Goal: Task Accomplishment & Management: Manage account settings

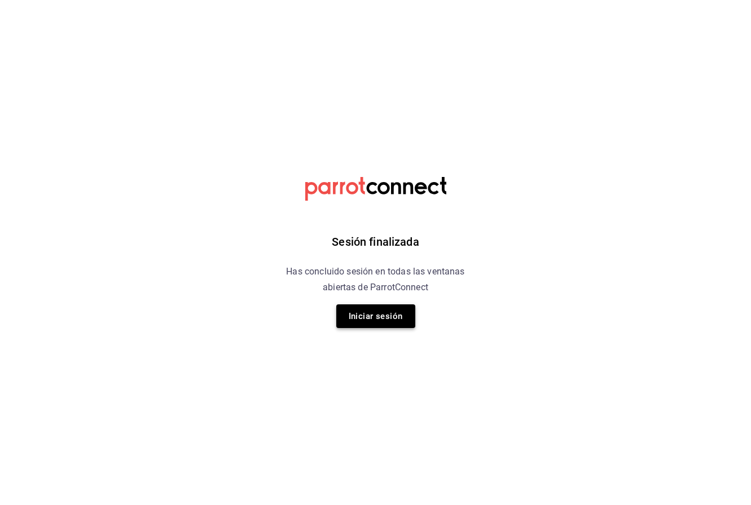
click at [395, 312] on button "Iniciar sesión" at bounding box center [375, 317] width 79 height 24
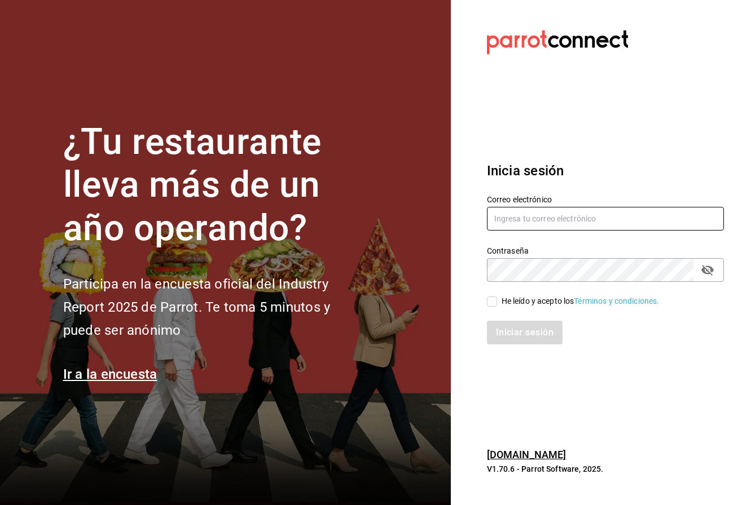
click at [546, 210] on input "text" at bounding box center [605, 219] width 237 height 24
type input "tutcoffeemx@gmail.com"
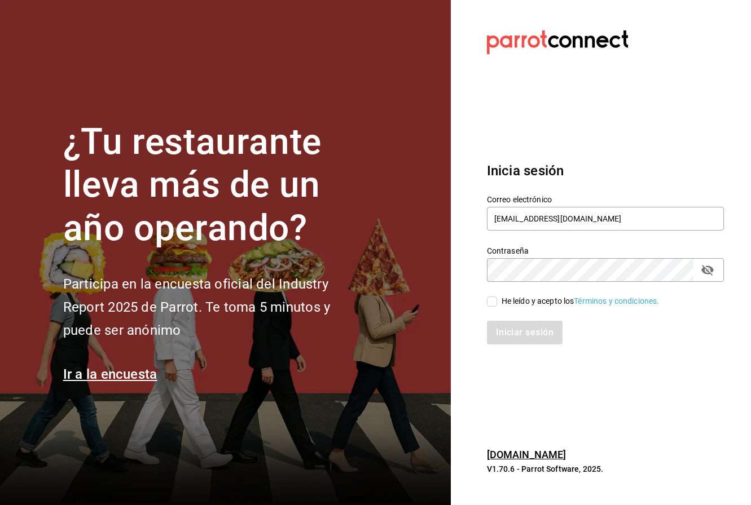
click at [492, 296] on div "He leído y acepto los Términos y condiciones." at bounding box center [605, 302] width 237 height 12
click at [490, 303] on input "He leído y acepto los Términos y condiciones." at bounding box center [492, 302] width 10 height 10
checkbox input "true"
click at [503, 326] on button "Iniciar sesión" at bounding box center [525, 333] width 77 height 24
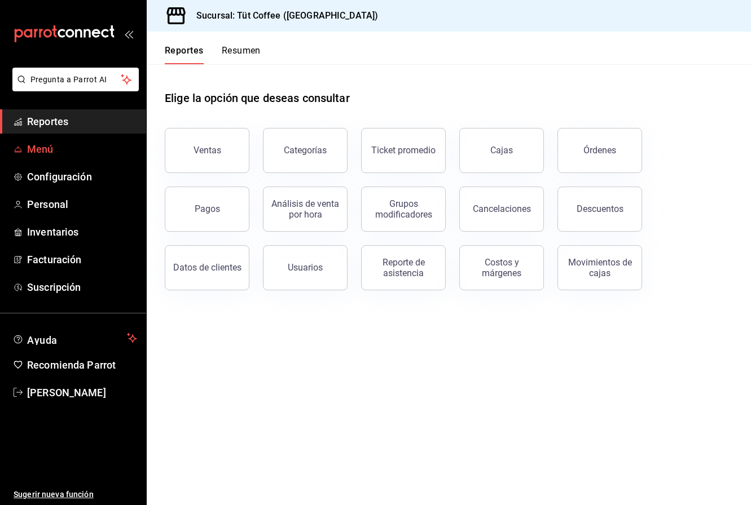
click at [43, 149] on span "Menú" at bounding box center [82, 149] width 110 height 15
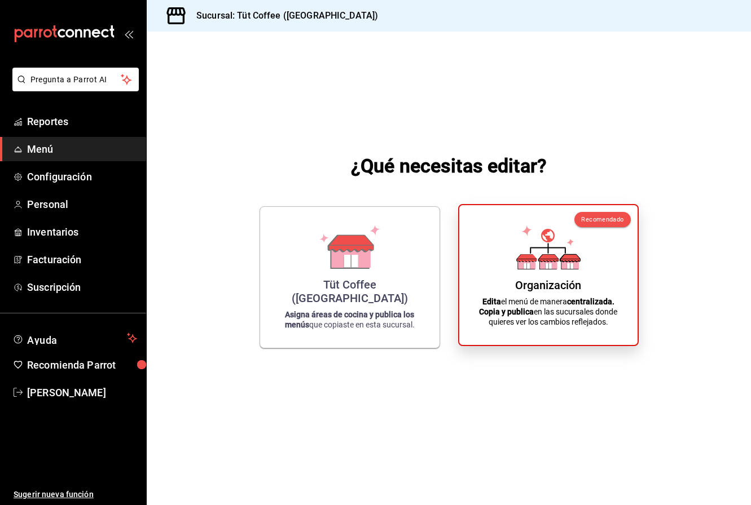
click at [571, 268] on icon at bounding box center [570, 266] width 6 height 6
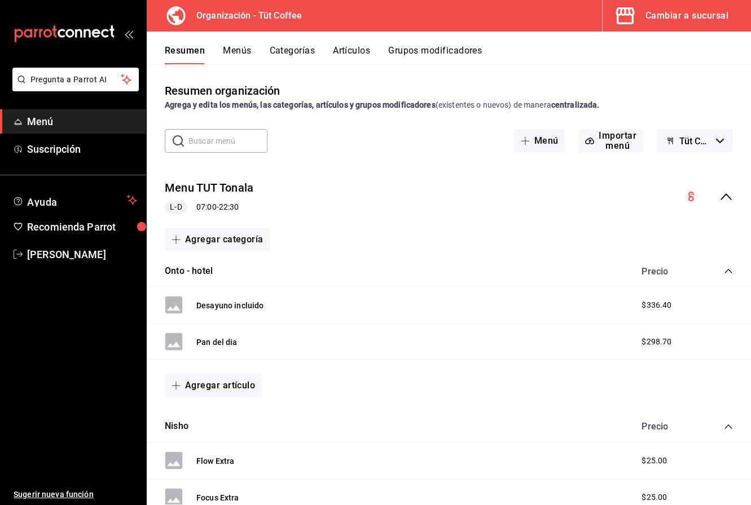
click at [233, 50] on button "Menús" at bounding box center [237, 54] width 28 height 19
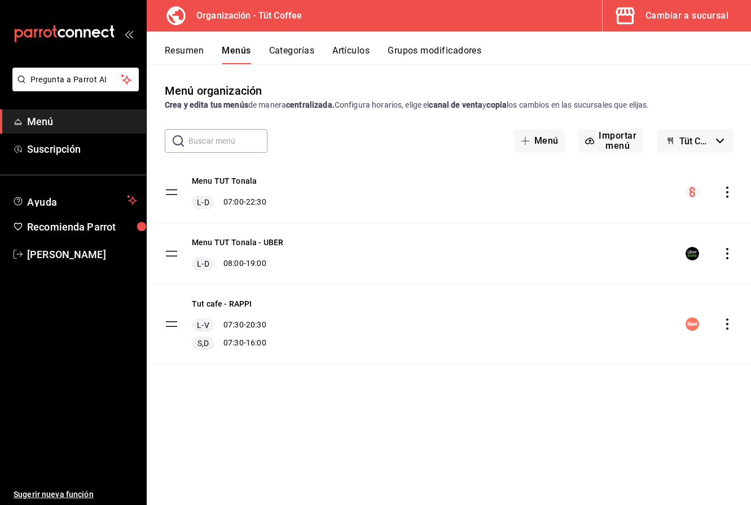
click at [355, 50] on button "Artículos" at bounding box center [350, 54] width 37 height 19
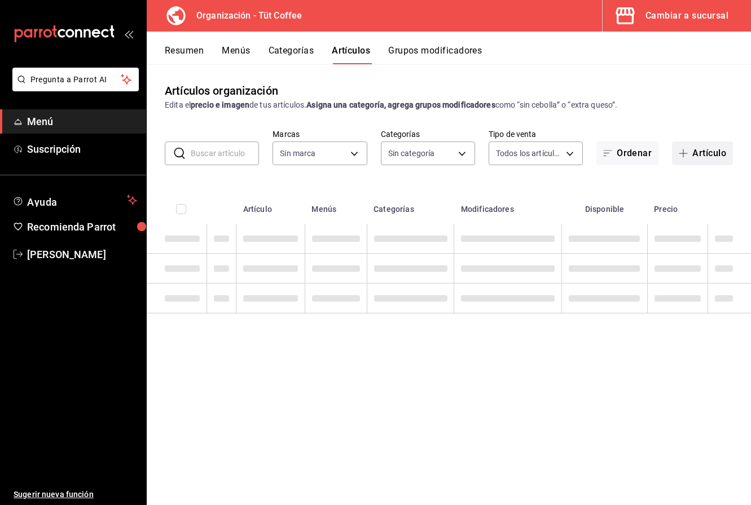
type input "32e499e3-ac49-4bfd-9688-6164702db340"
click at [709, 151] on button "Artículo" at bounding box center [702, 154] width 61 height 24
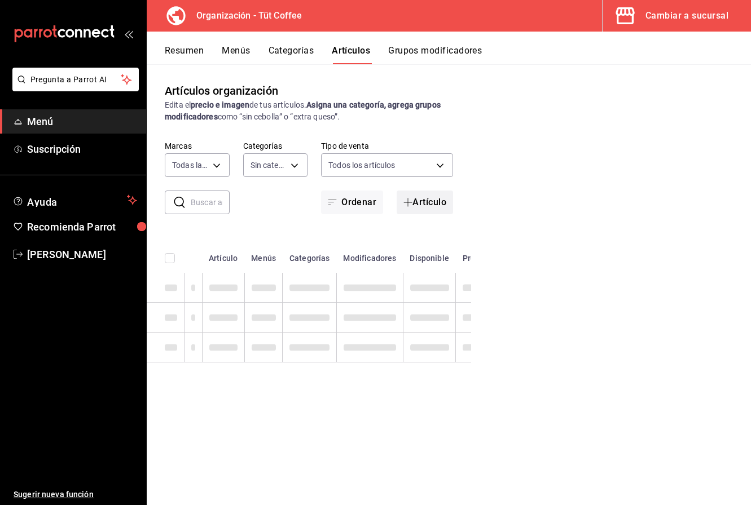
type input "01aa8595-7694-45da-9746-48b14e37431d,02054340-f982-493d-a520-4f9269409e90,55117…"
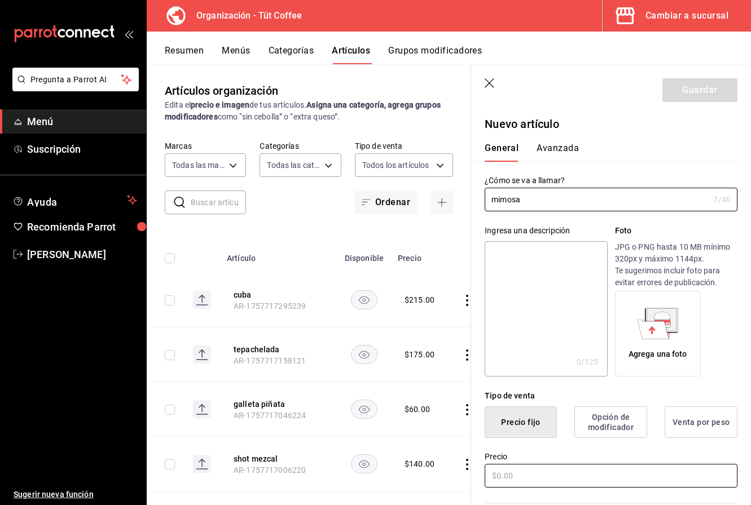
type input "mimosa"
click at [513, 474] on input "text" at bounding box center [610, 476] width 253 height 24
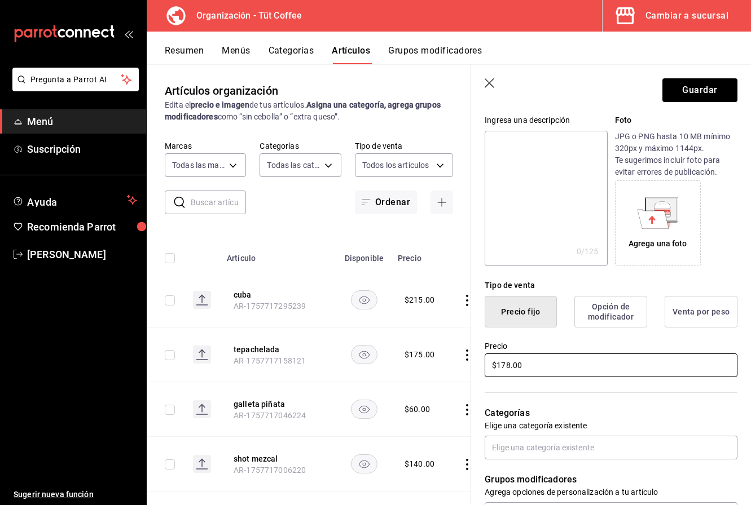
scroll to position [118, 0]
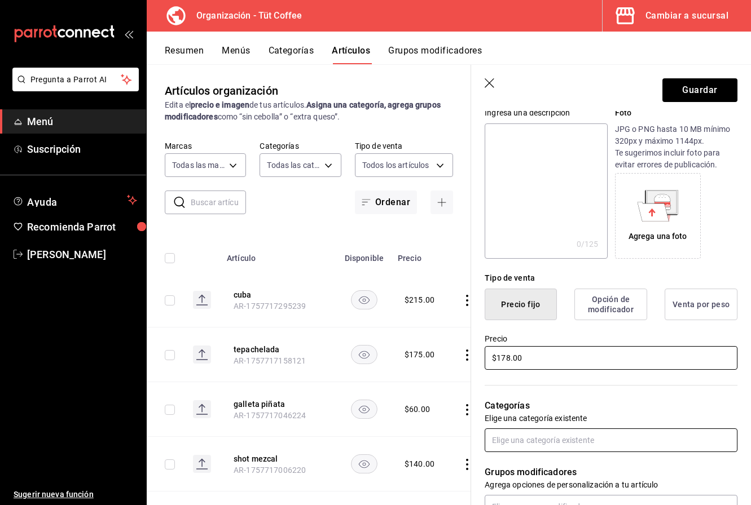
type input "$178.00"
click at [570, 438] on input "text" at bounding box center [610, 441] width 253 height 24
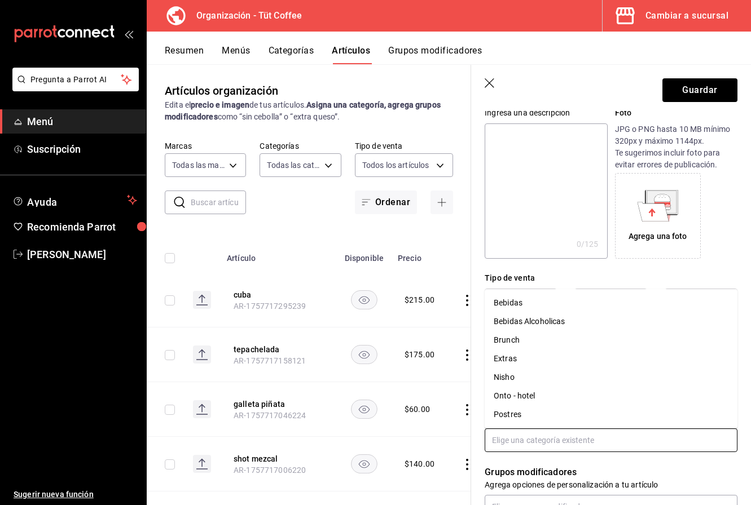
click at [563, 318] on li "Bebidas Alcoholicas" at bounding box center [610, 321] width 253 height 19
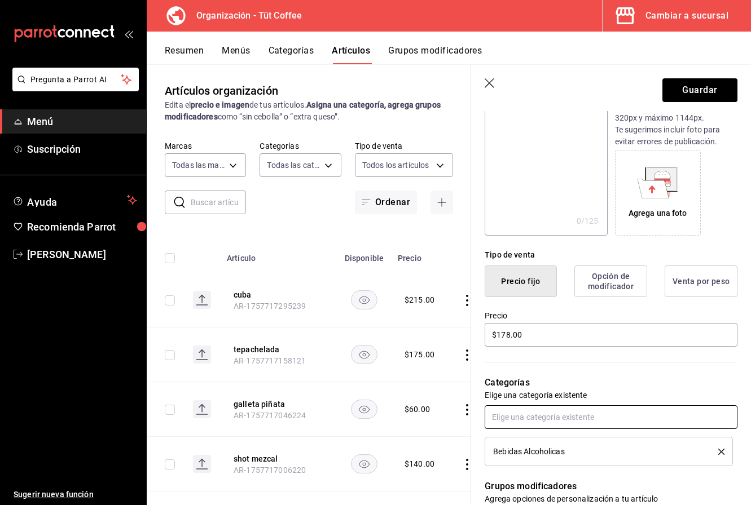
scroll to position [0, 0]
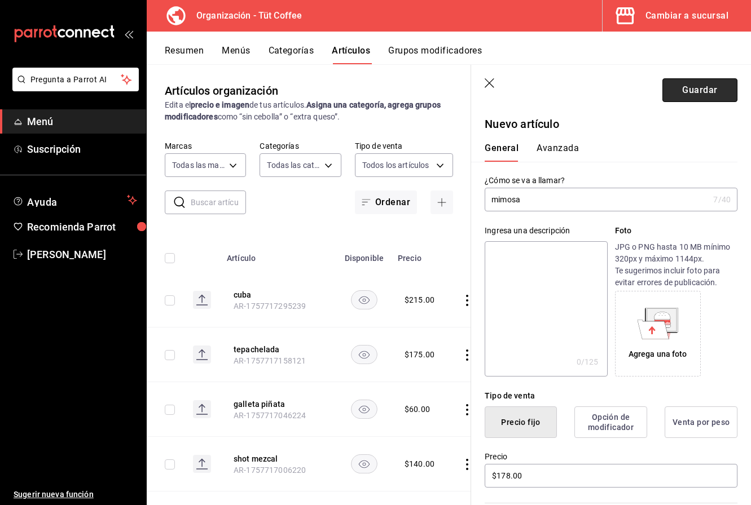
click at [698, 88] on button "Guardar" at bounding box center [699, 90] width 75 height 24
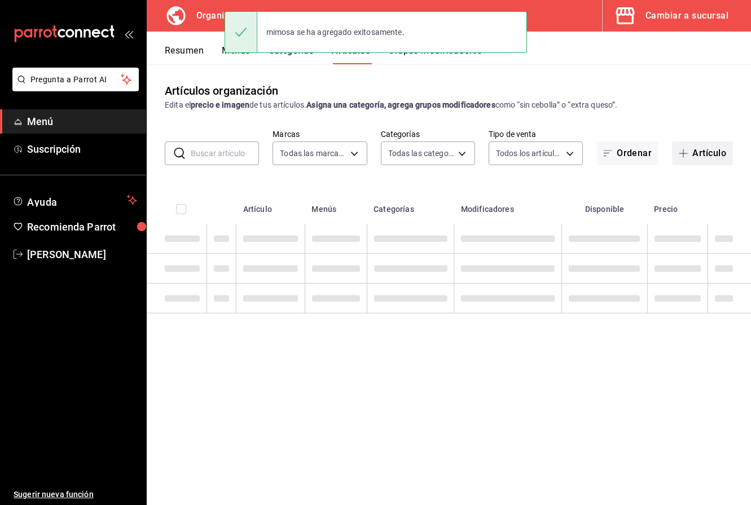
click at [693, 153] on button "Artículo" at bounding box center [702, 154] width 61 height 24
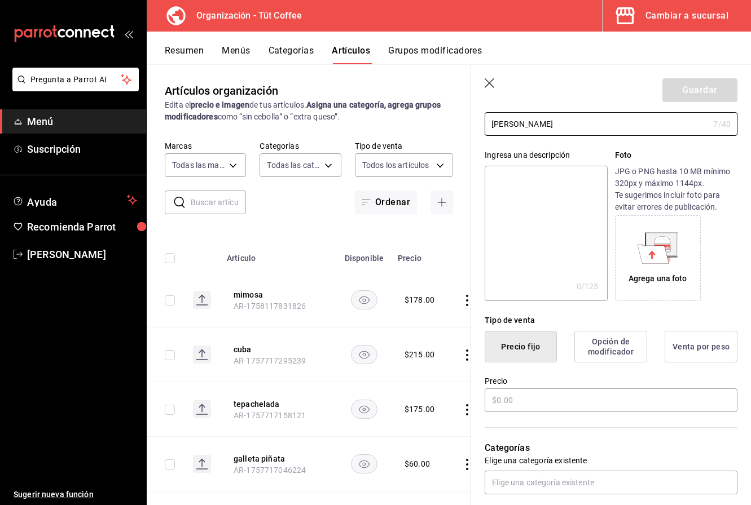
scroll to position [80, 0]
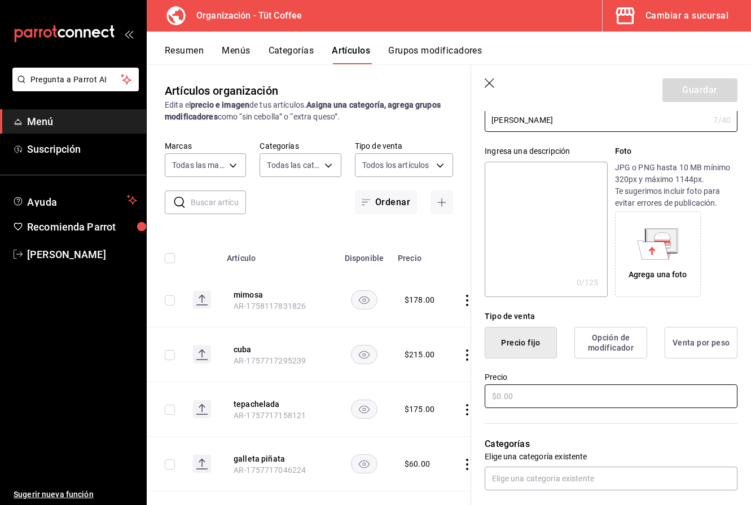
type input "Bellini"
click at [513, 394] on input "text" at bounding box center [610, 397] width 253 height 24
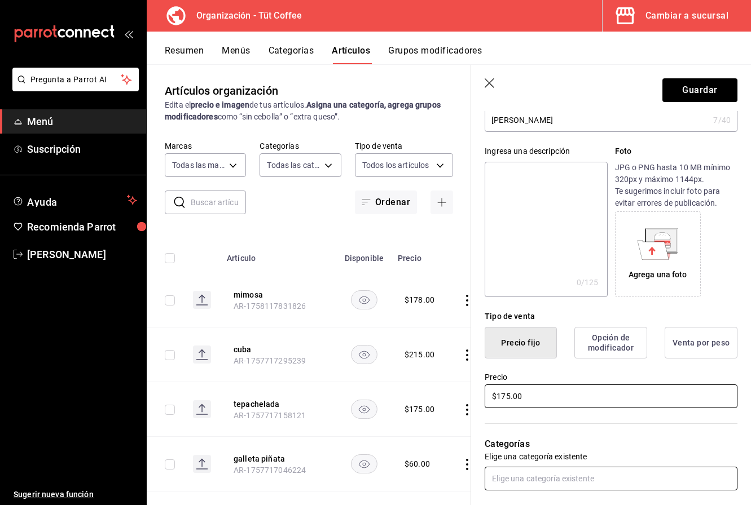
type input "$175.00"
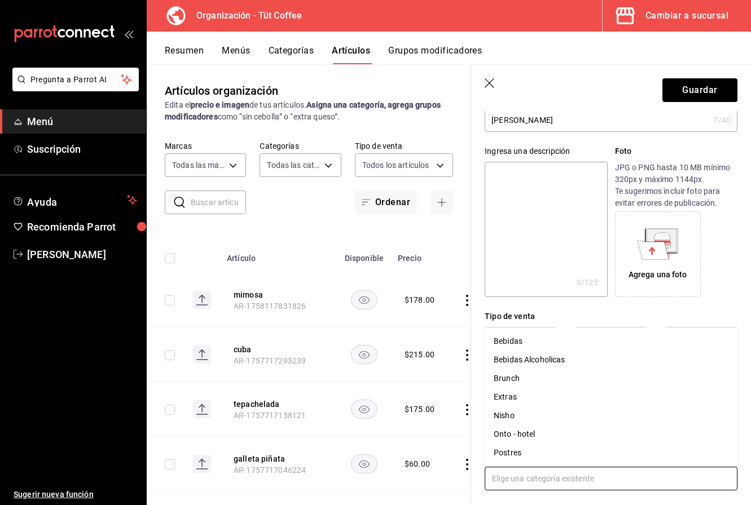
click at [535, 483] on input "text" at bounding box center [610, 479] width 253 height 24
click at [544, 360] on li "Bebidas Alcoholicas" at bounding box center [610, 360] width 253 height 19
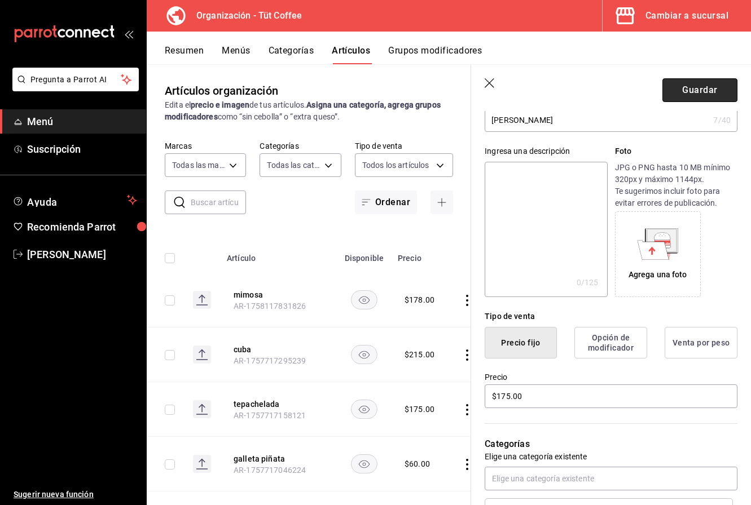
click at [693, 89] on button "Guardar" at bounding box center [699, 90] width 75 height 24
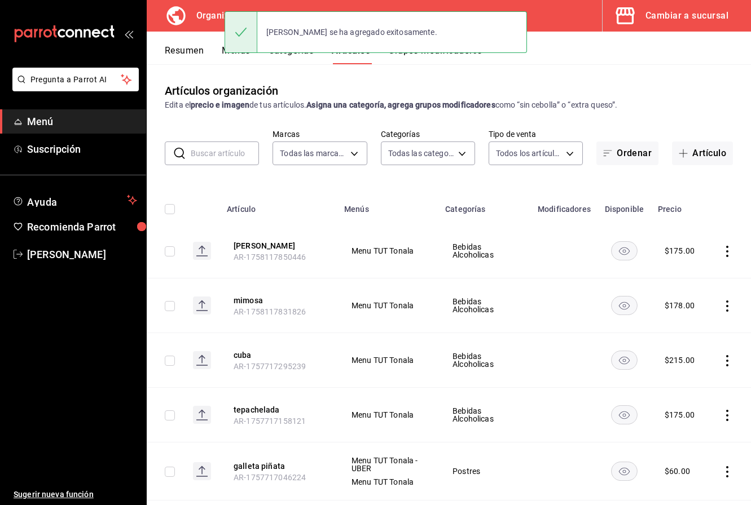
click at [726, 307] on icon "actions" at bounding box center [726, 306] width 11 height 11
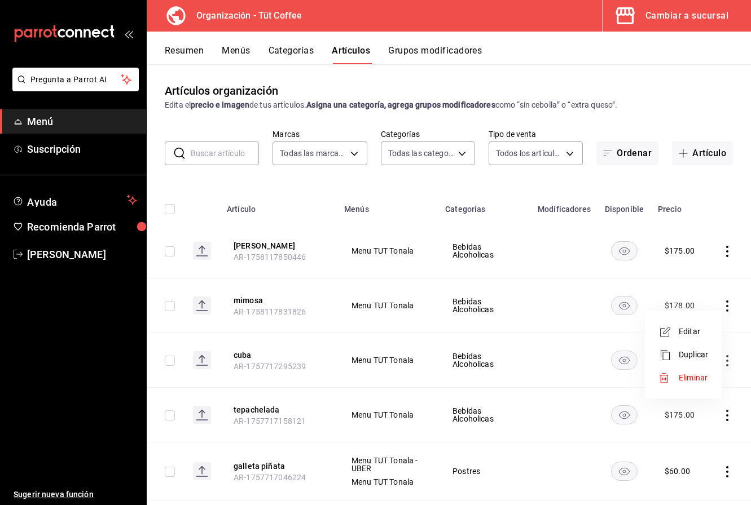
click at [688, 336] on span "Editar" at bounding box center [692, 332] width 29 height 12
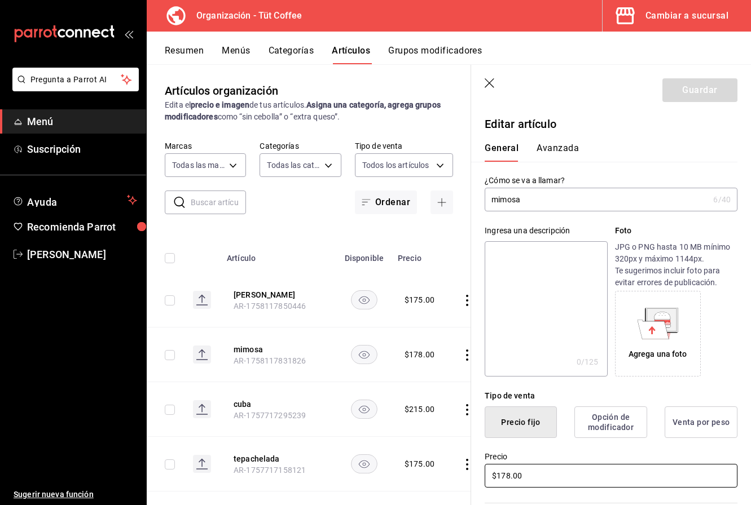
click at [509, 477] on input "$178.00" at bounding box center [610, 476] width 253 height 24
type input "$175.00"
click at [704, 86] on button "Guardar" at bounding box center [699, 90] width 75 height 24
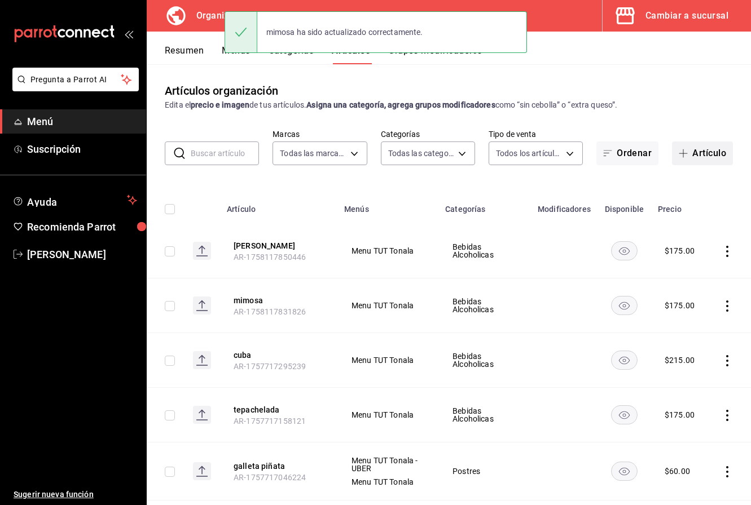
click at [700, 151] on button "Artículo" at bounding box center [702, 154] width 61 height 24
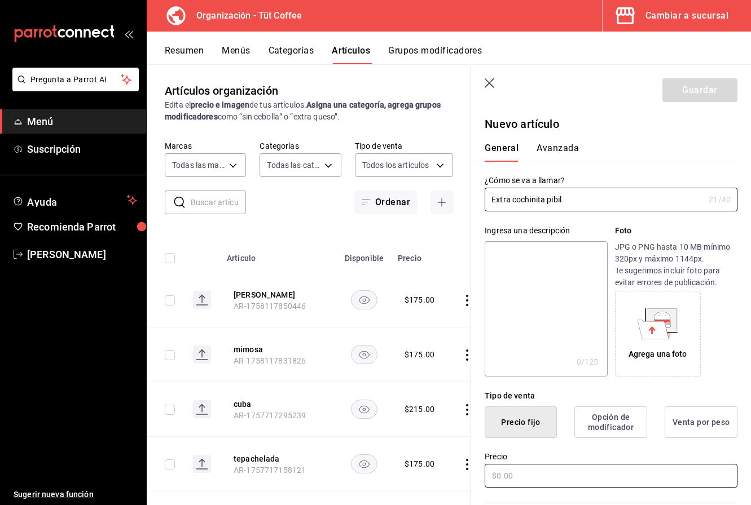
type input "Extra cochinita pibil"
click at [521, 473] on input "text" at bounding box center [610, 476] width 253 height 24
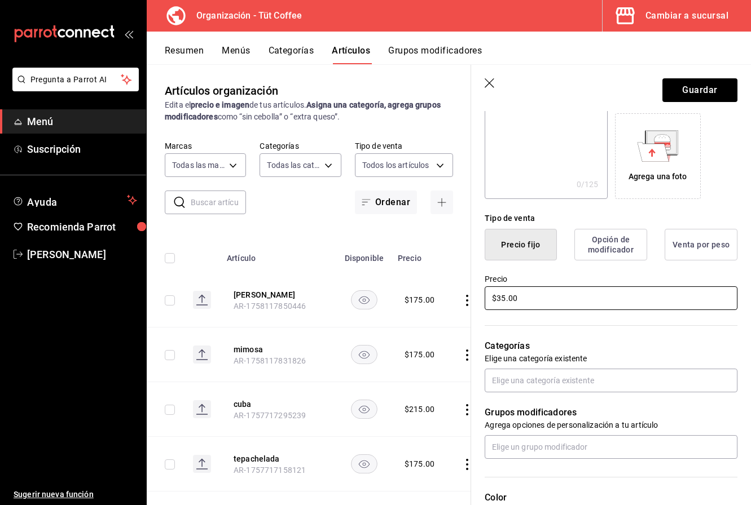
scroll to position [221, 0]
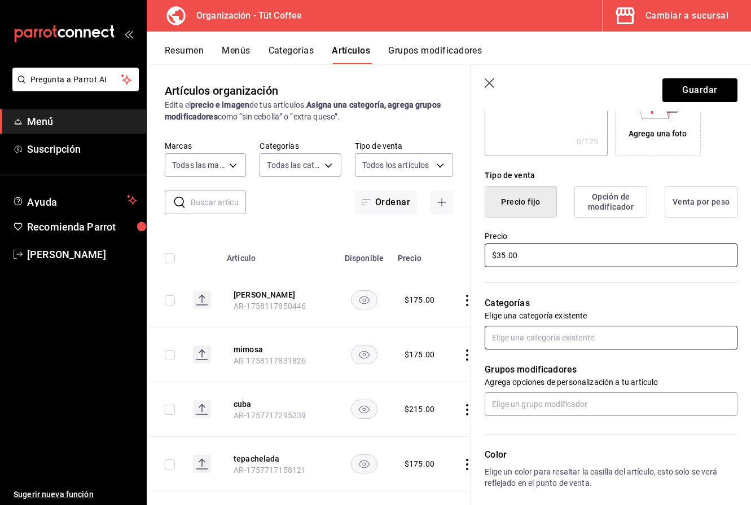
type input "$35.00"
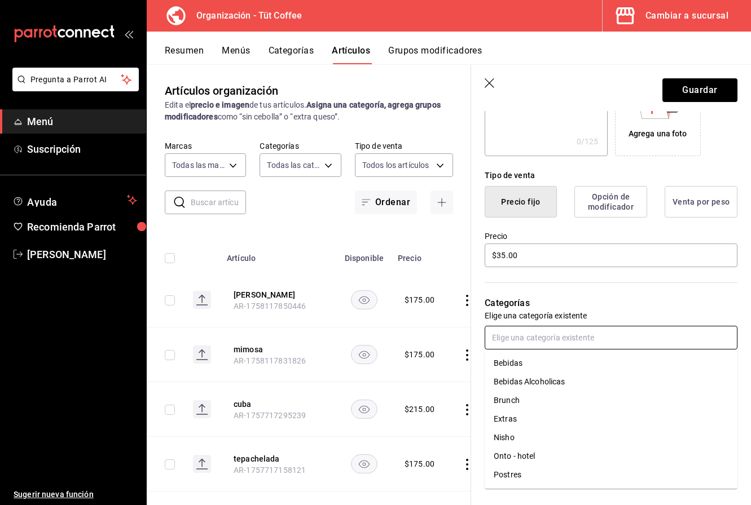
click at [573, 337] on input "text" at bounding box center [610, 338] width 253 height 24
click at [528, 421] on li "Extras" at bounding box center [610, 419] width 253 height 19
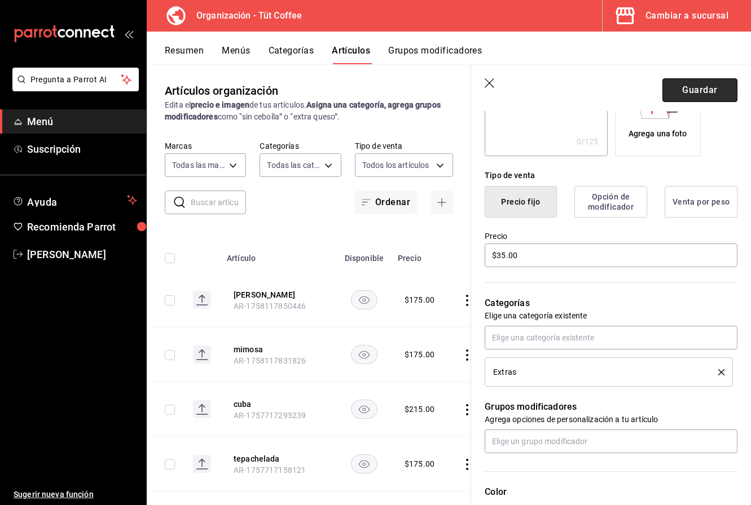
click at [707, 92] on button "Guardar" at bounding box center [699, 90] width 75 height 24
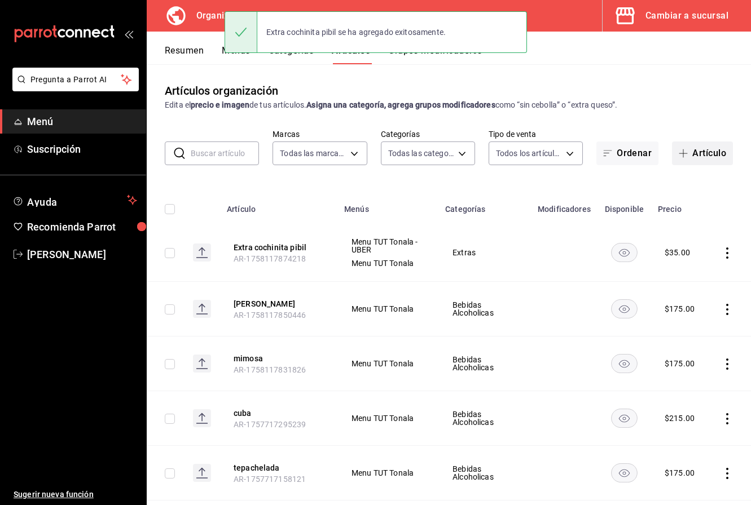
click at [693, 157] on button "Artículo" at bounding box center [702, 154] width 61 height 24
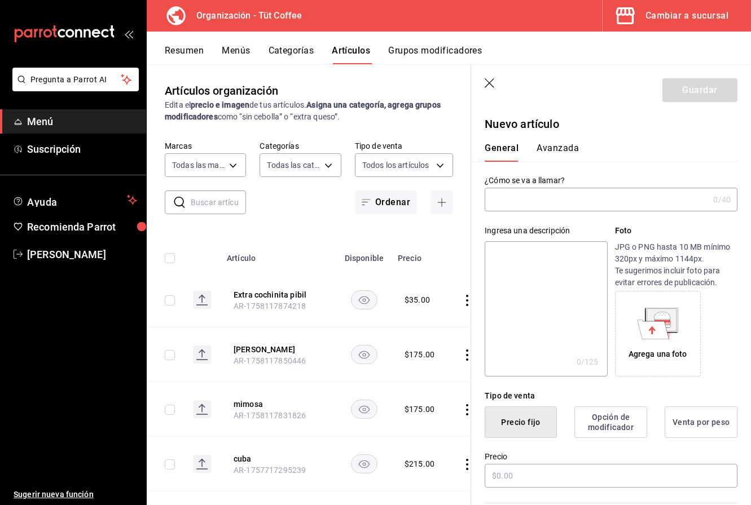
click at [563, 204] on input "text" at bounding box center [596, 199] width 224 height 23
click at [498, 201] on input "molletes" at bounding box center [596, 199] width 224 height 23
type input "Molletes"
click at [498, 478] on input "text" at bounding box center [610, 476] width 253 height 24
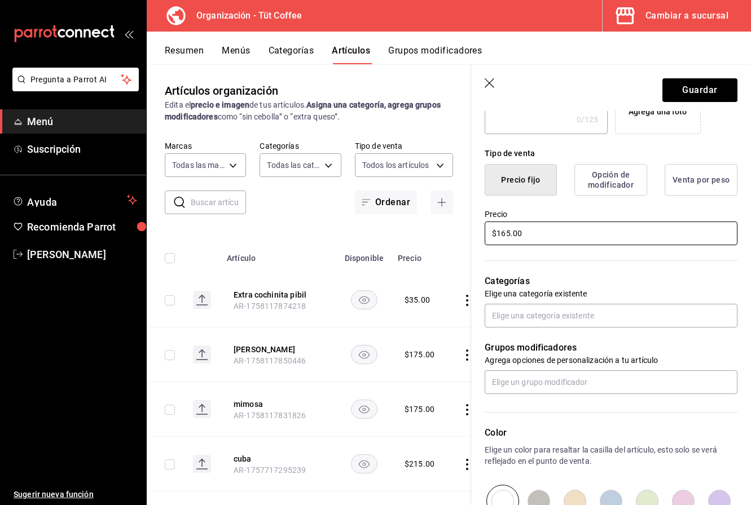
scroll to position [241, 0]
type input "$165.00"
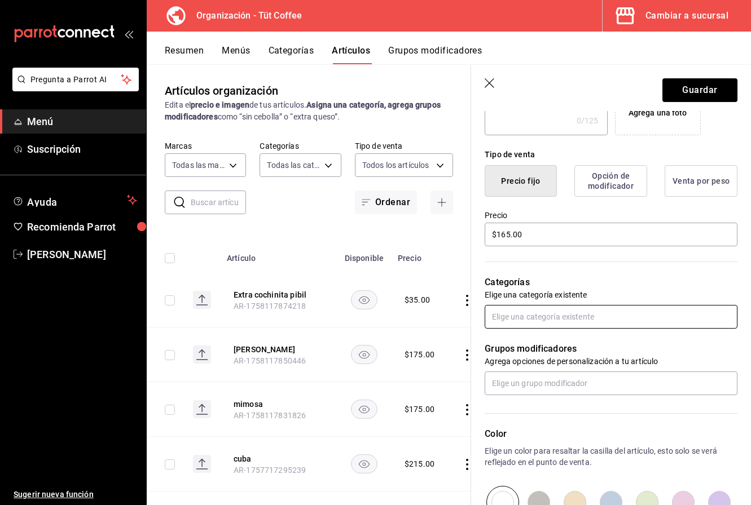
click at [547, 315] on input "text" at bounding box center [610, 317] width 253 height 24
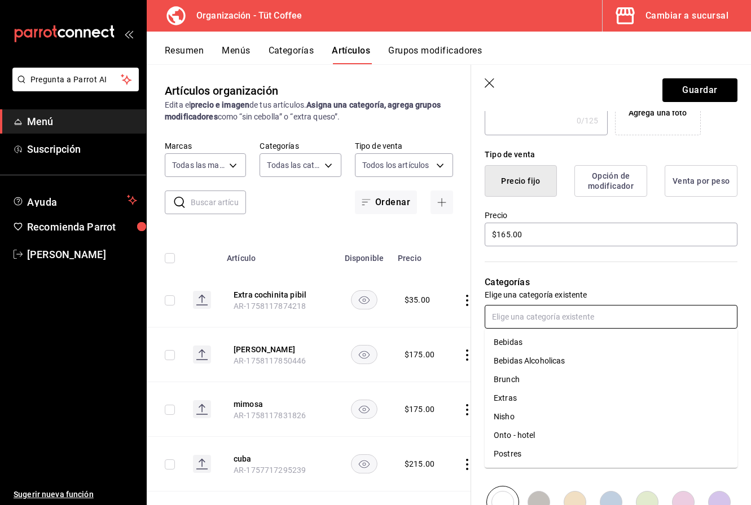
click at [530, 378] on li "Brunch" at bounding box center [610, 380] width 253 height 19
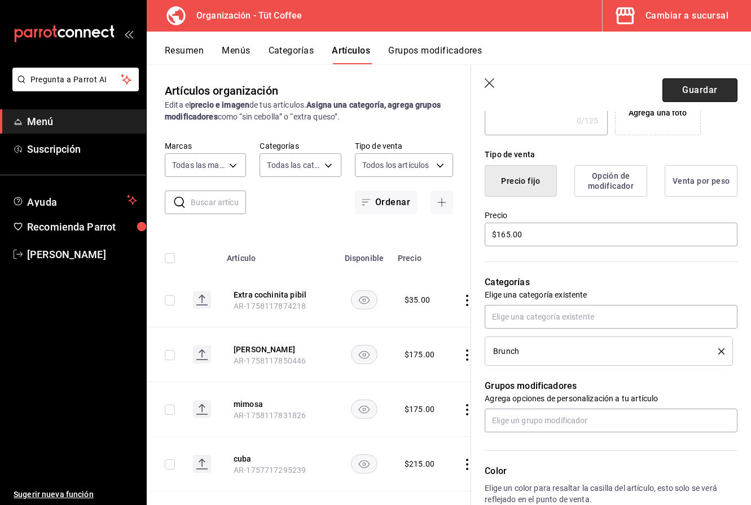
click at [699, 81] on button "Guardar" at bounding box center [699, 90] width 75 height 24
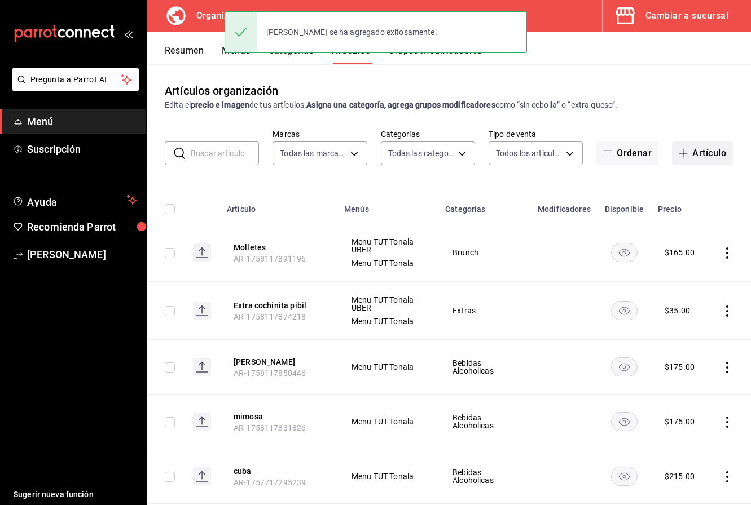
click at [695, 153] on button "Artículo" at bounding box center [702, 154] width 61 height 24
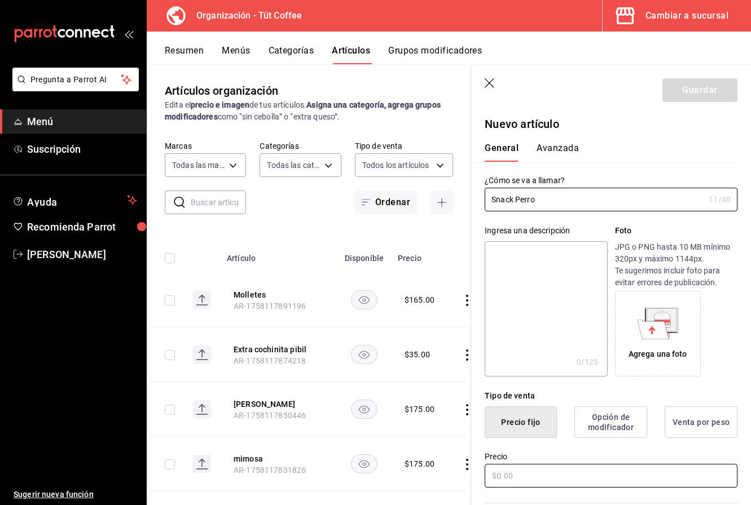
type input "Snack Perro"
click at [497, 478] on input "text" at bounding box center [610, 476] width 253 height 24
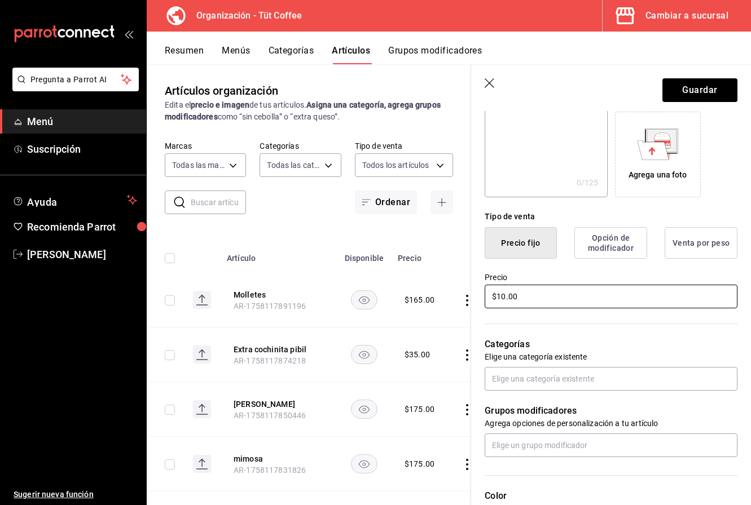
scroll to position [195, 0]
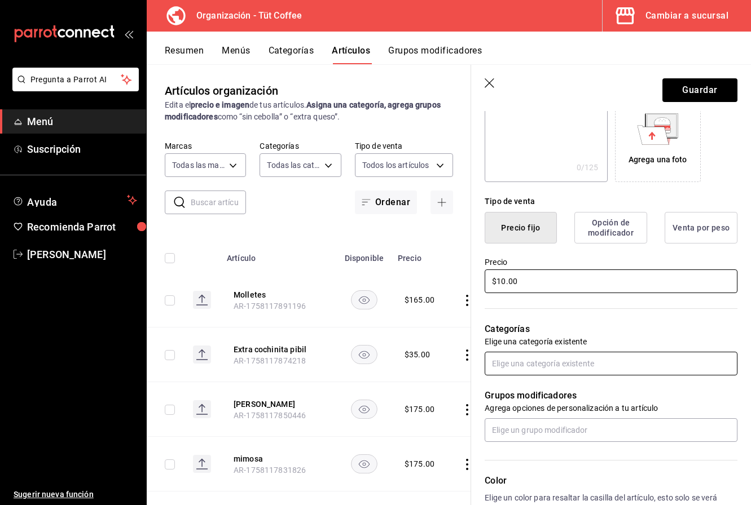
type input "$10.00"
click at [528, 358] on input "text" at bounding box center [610, 364] width 253 height 24
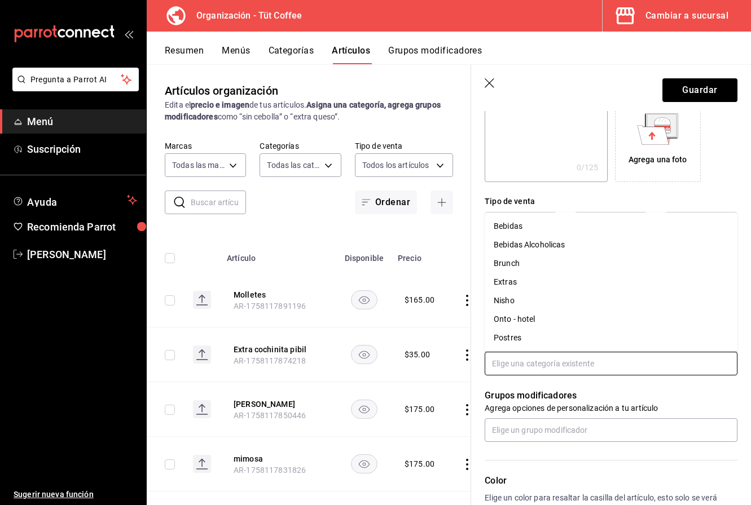
click at [527, 284] on li "Extras" at bounding box center [610, 282] width 253 height 19
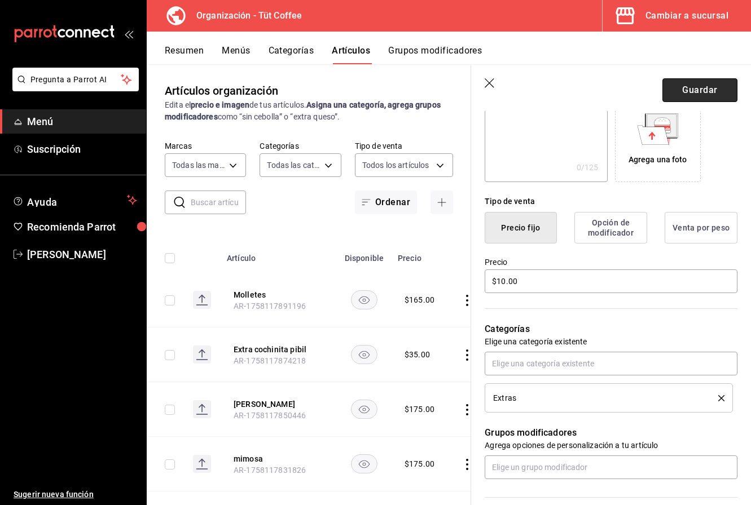
click at [693, 90] on button "Guardar" at bounding box center [699, 90] width 75 height 24
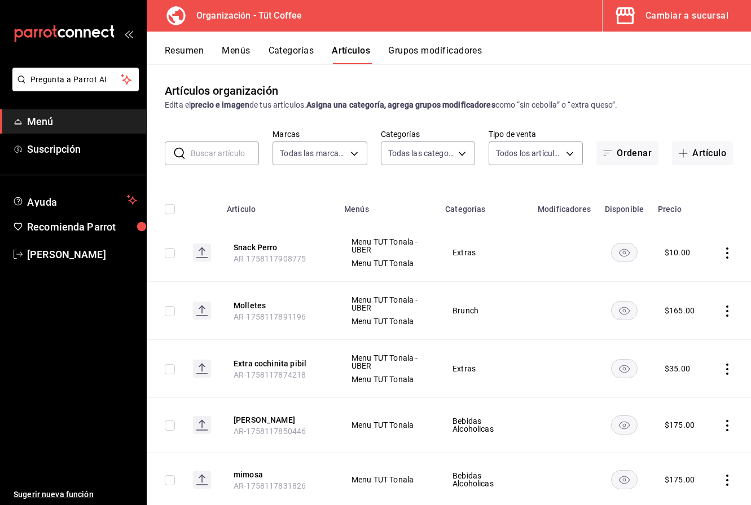
click at [237, 54] on button "Menús" at bounding box center [236, 54] width 28 height 19
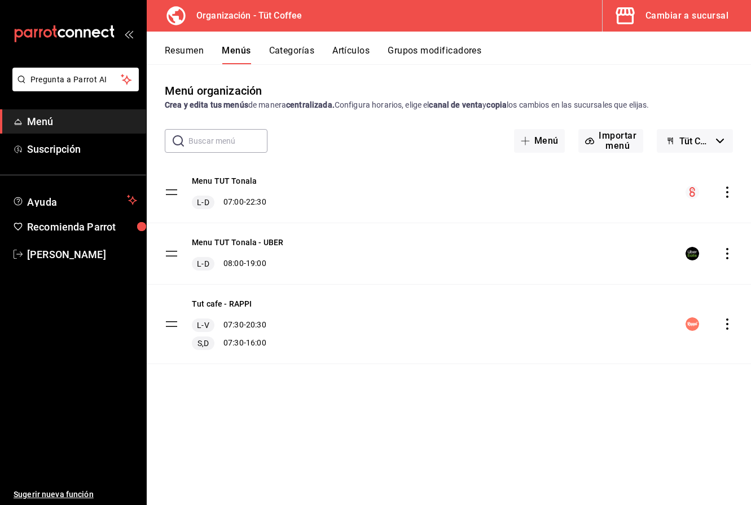
click at [725, 191] on icon "actions" at bounding box center [726, 192] width 11 height 11
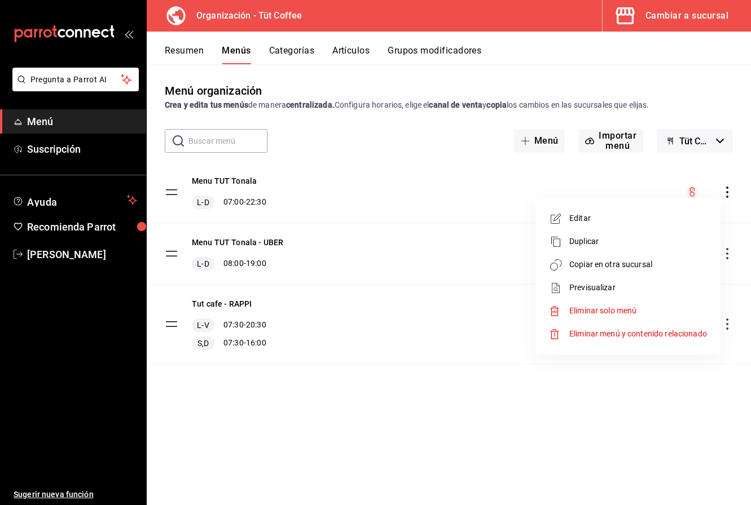
click at [647, 268] on span "Copiar en otra sucursal" at bounding box center [638, 265] width 138 height 12
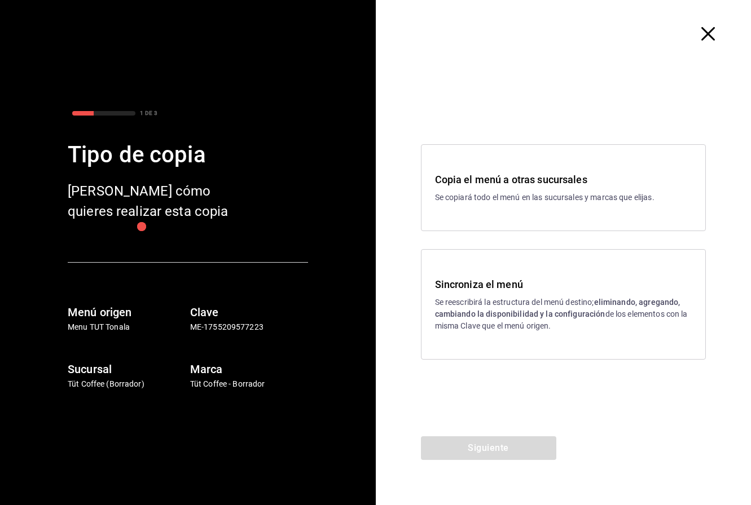
click at [500, 305] on p "Se reescribirá la estructura del menú destino; eliminando, agregando, cambiando…" at bounding box center [563, 315] width 257 height 36
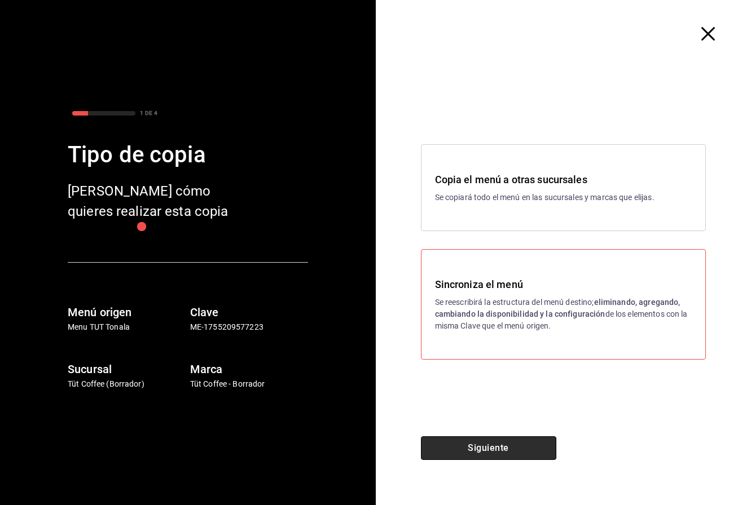
click at [483, 454] on button "Siguiente" at bounding box center [488, 449] width 135 height 24
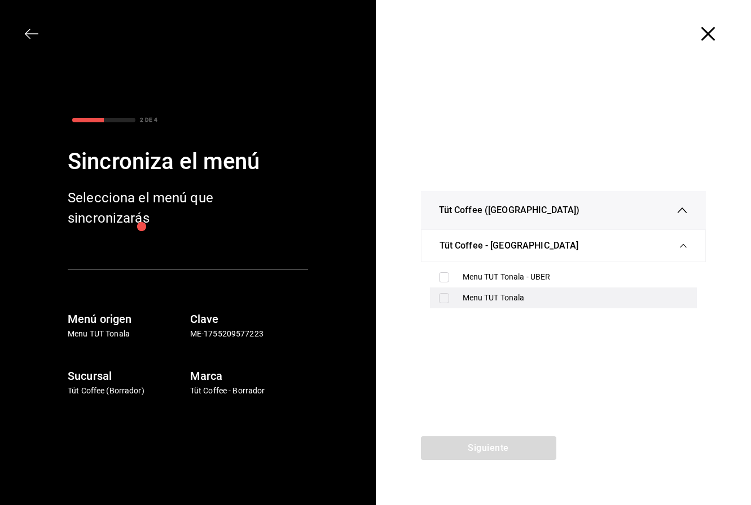
click at [480, 298] on div "Menu TUT Tonala" at bounding box center [575, 298] width 226 height 12
checkbox input "true"
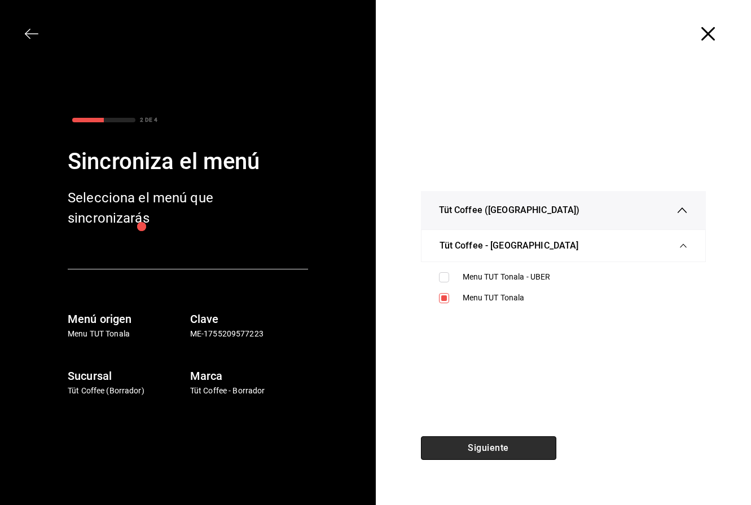
click at [492, 448] on button "Siguiente" at bounding box center [488, 449] width 135 height 24
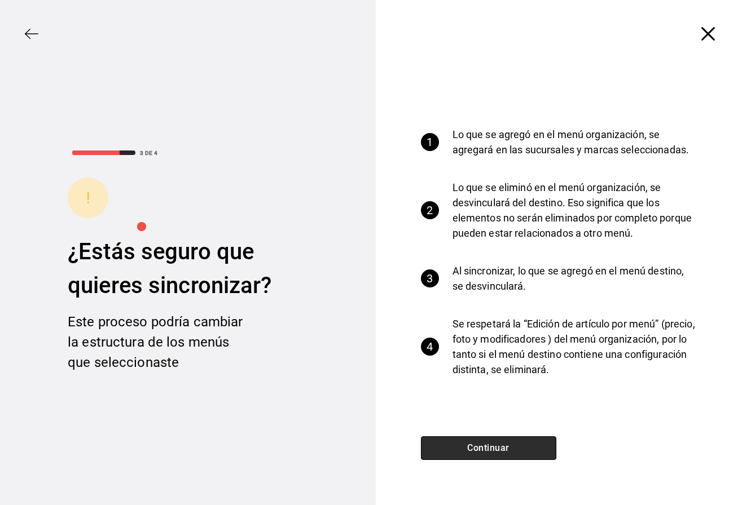
click at [492, 448] on button "Continuar" at bounding box center [488, 449] width 135 height 24
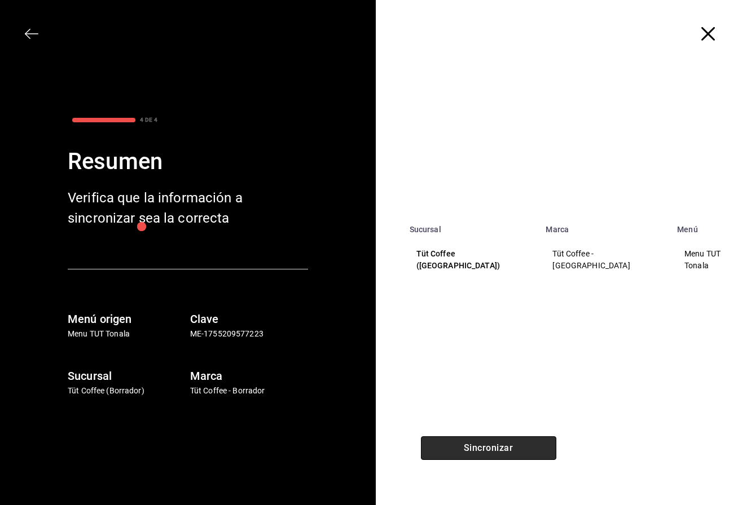
click at [492, 448] on button "Sincronizar" at bounding box center [488, 449] width 135 height 24
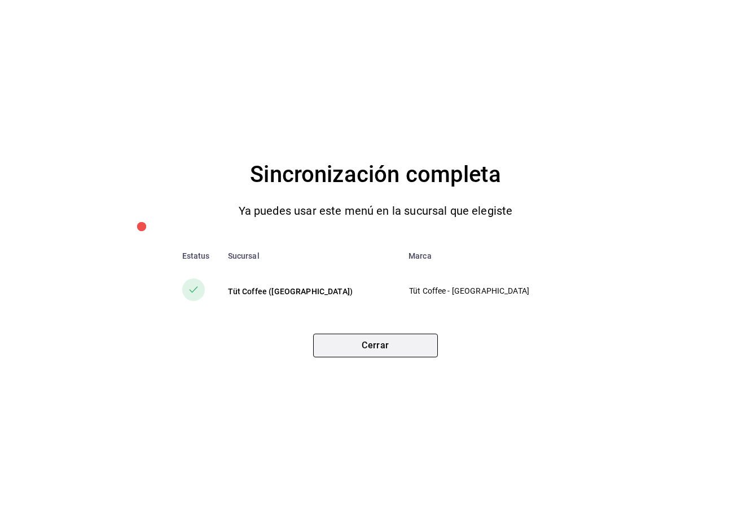
click at [378, 347] on button "Cerrar" at bounding box center [375, 346] width 125 height 24
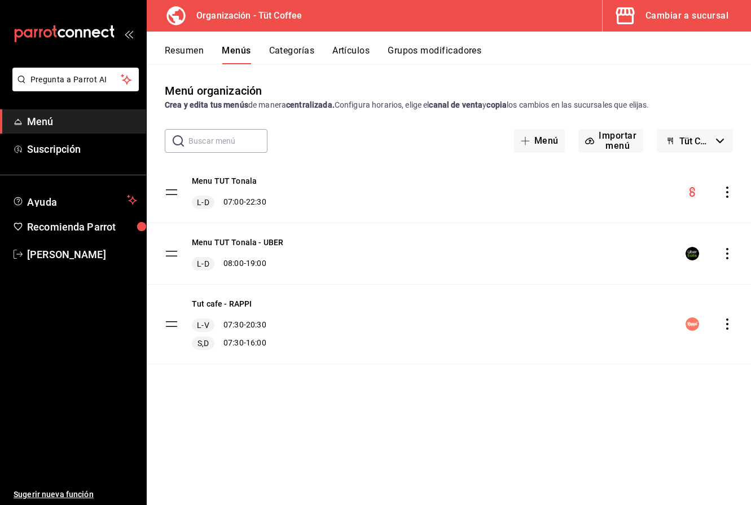
click at [689, 17] on div "Cambiar a sucursal" at bounding box center [686, 16] width 83 height 16
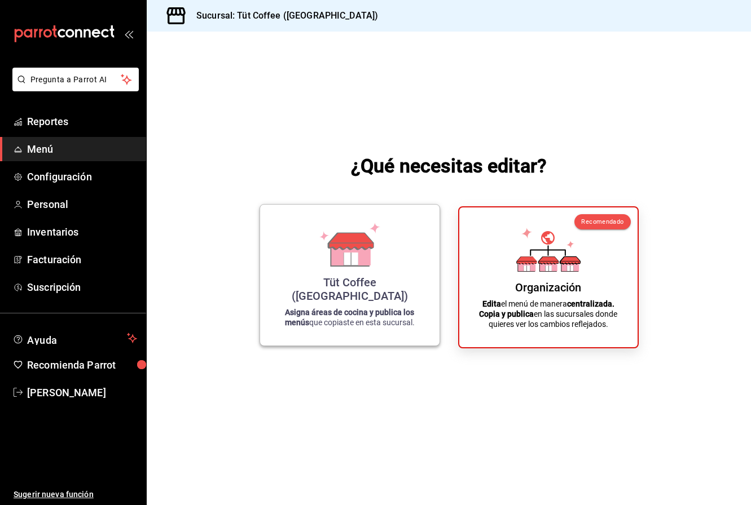
click at [360, 280] on div "Tüt Coffee (Roma) Asigna áreas de cocina y publica los menús que copiaste en es…" at bounding box center [350, 275] width 152 height 123
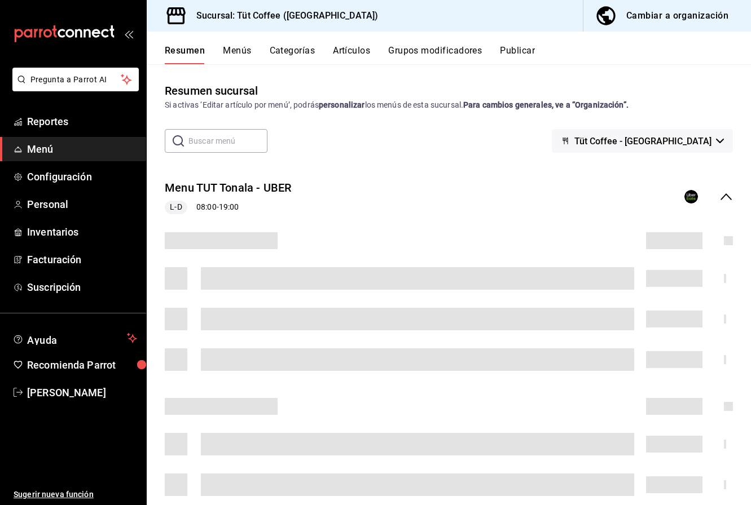
click at [519, 52] on button "Publicar" at bounding box center [517, 54] width 35 height 19
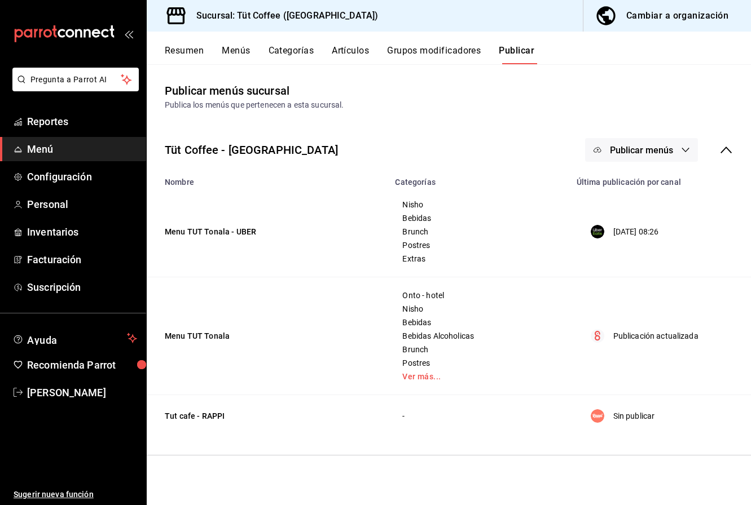
click at [681, 143] on button "Publicar menús" at bounding box center [641, 150] width 113 height 24
click at [668, 213] on span "Punto de venta" at bounding box center [658, 219] width 54 height 12
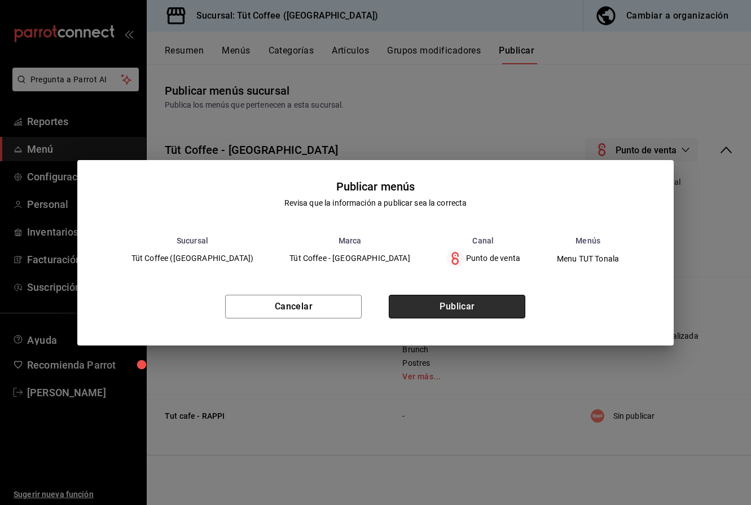
click at [454, 307] on button "Publicar" at bounding box center [457, 307] width 136 height 24
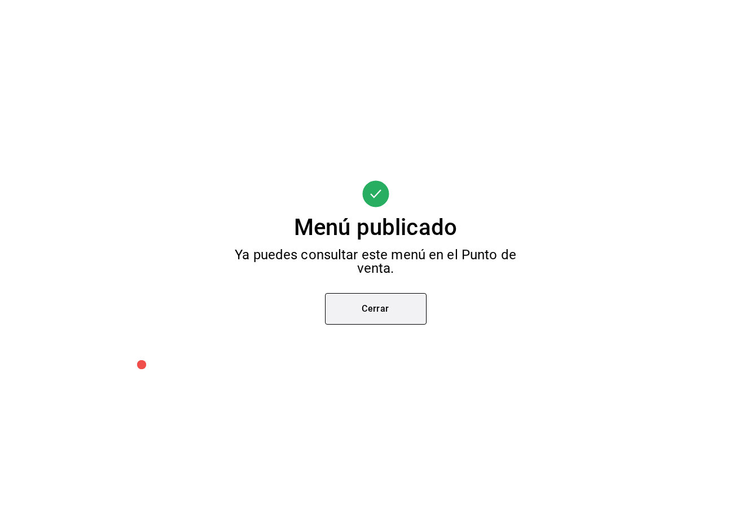
click at [393, 307] on button "Cerrar" at bounding box center [376, 309] width 102 height 32
